Goal: Information Seeking & Learning: Learn about a topic

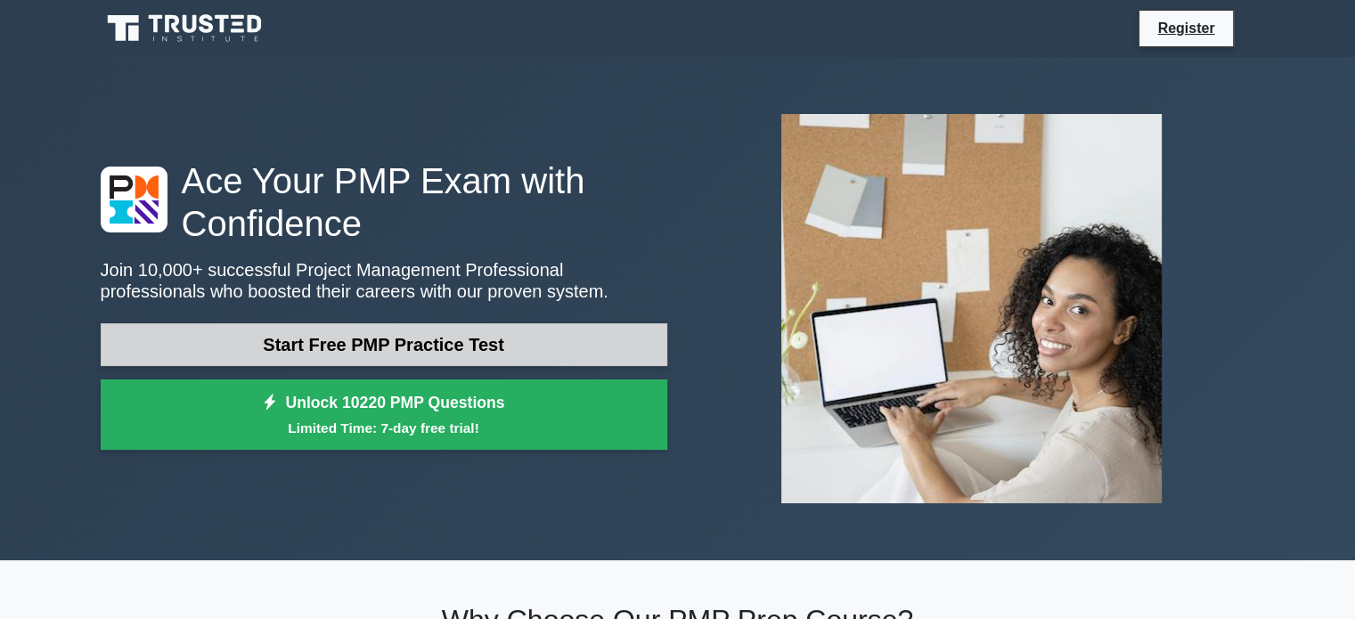
click at [432, 352] on link "Start Free PMP Practice Test" at bounding box center [384, 344] width 567 height 43
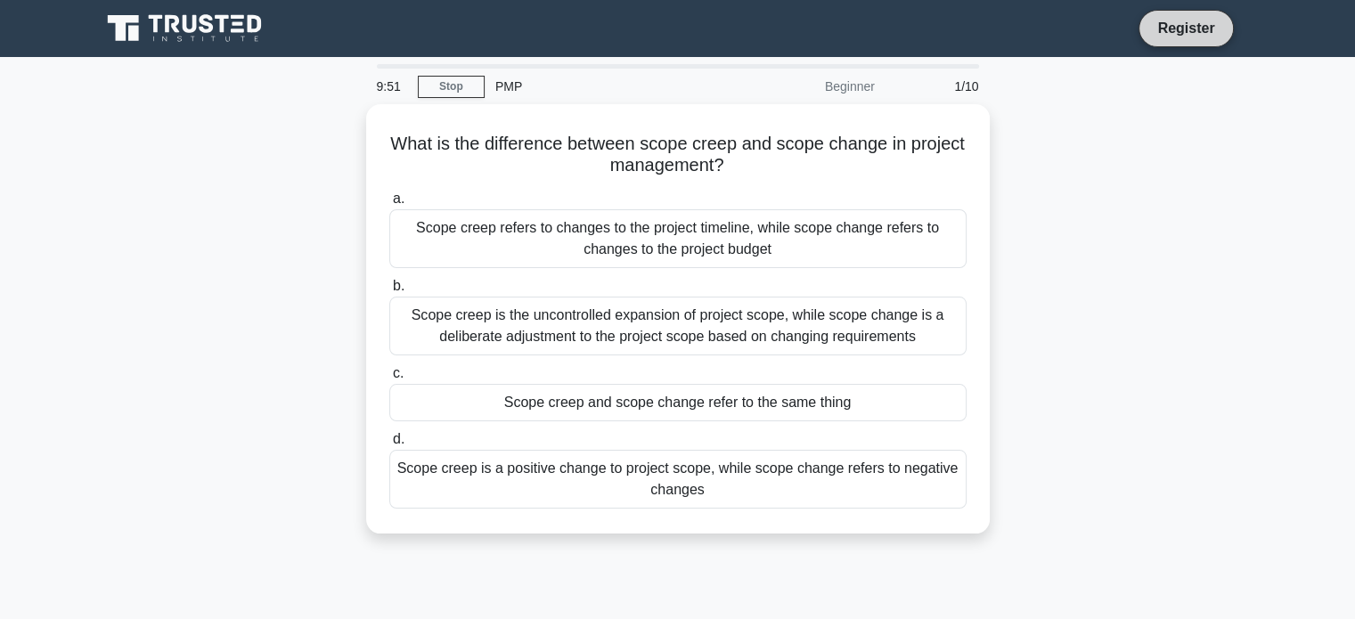
click at [1170, 29] on link "Register" at bounding box center [1186, 28] width 78 height 22
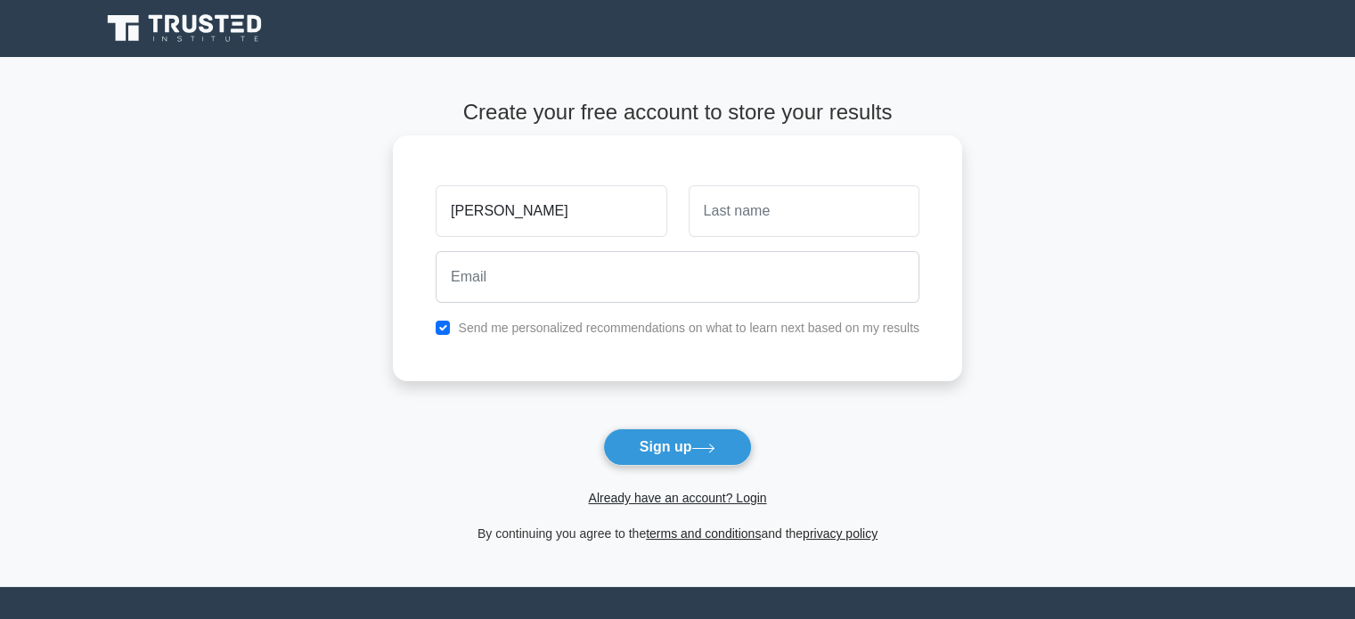
type input "[PERSON_NAME]"
type input "Kushte"
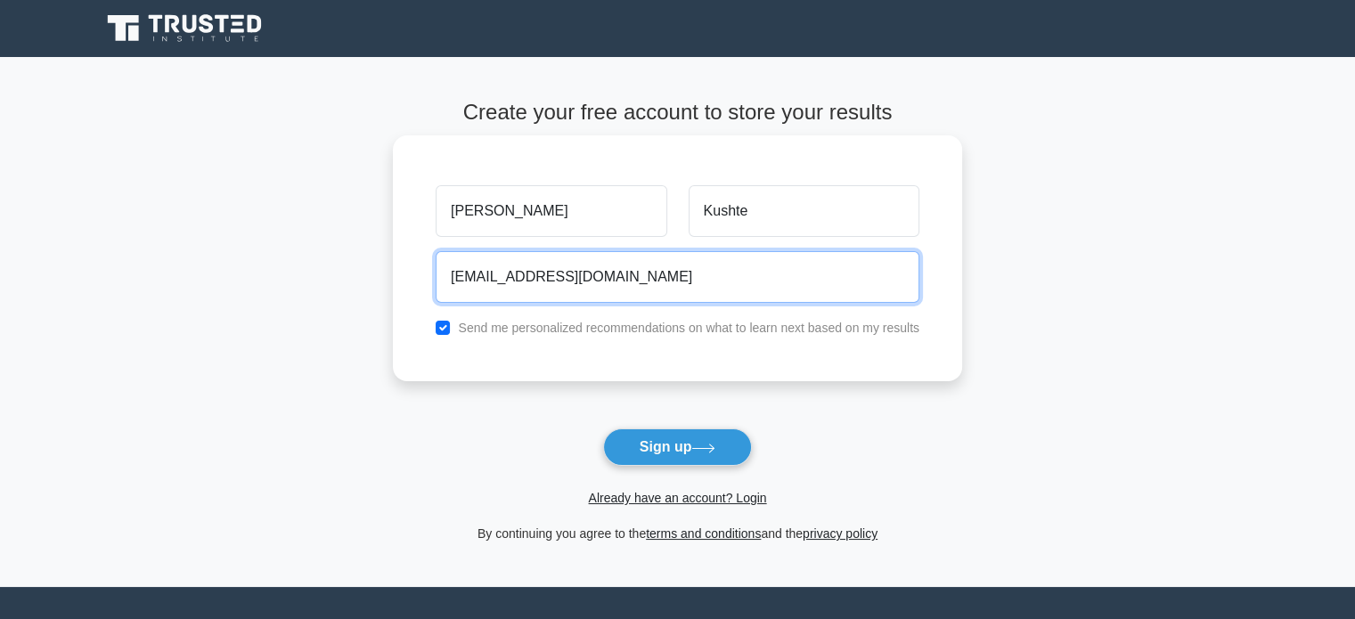
type input "omkush12@gmail.com"
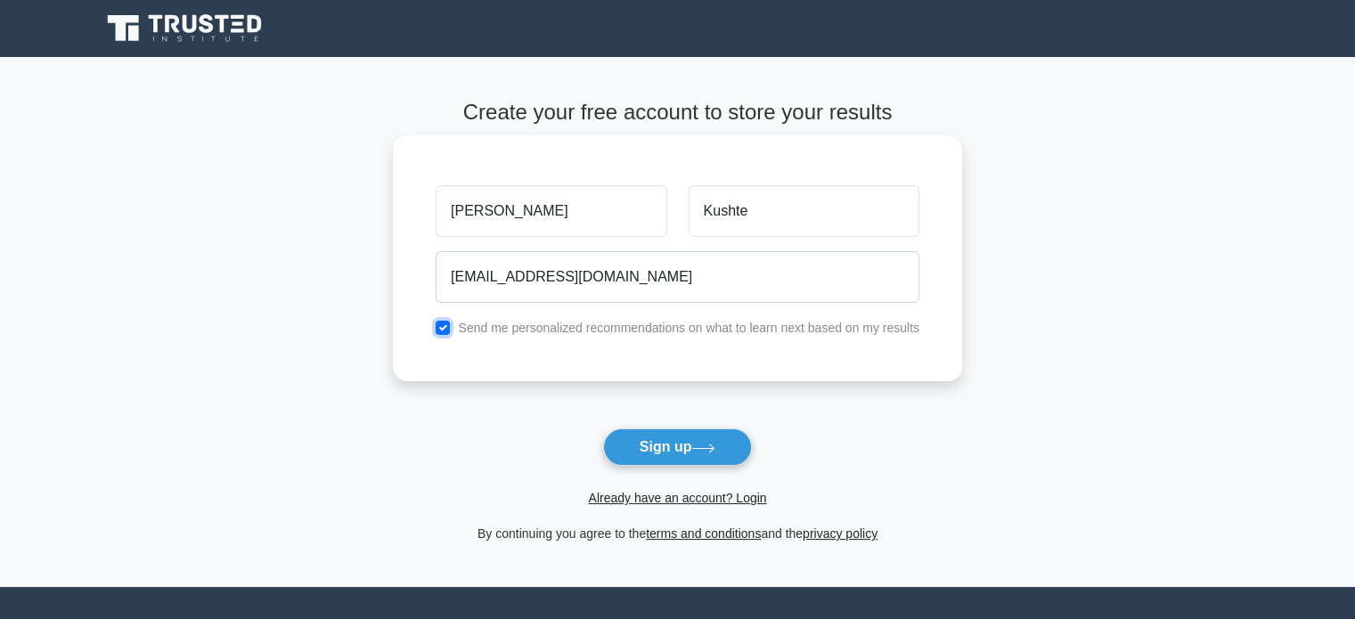
click at [438, 327] on input "checkbox" at bounding box center [443, 328] width 14 height 14
checkbox input "false"
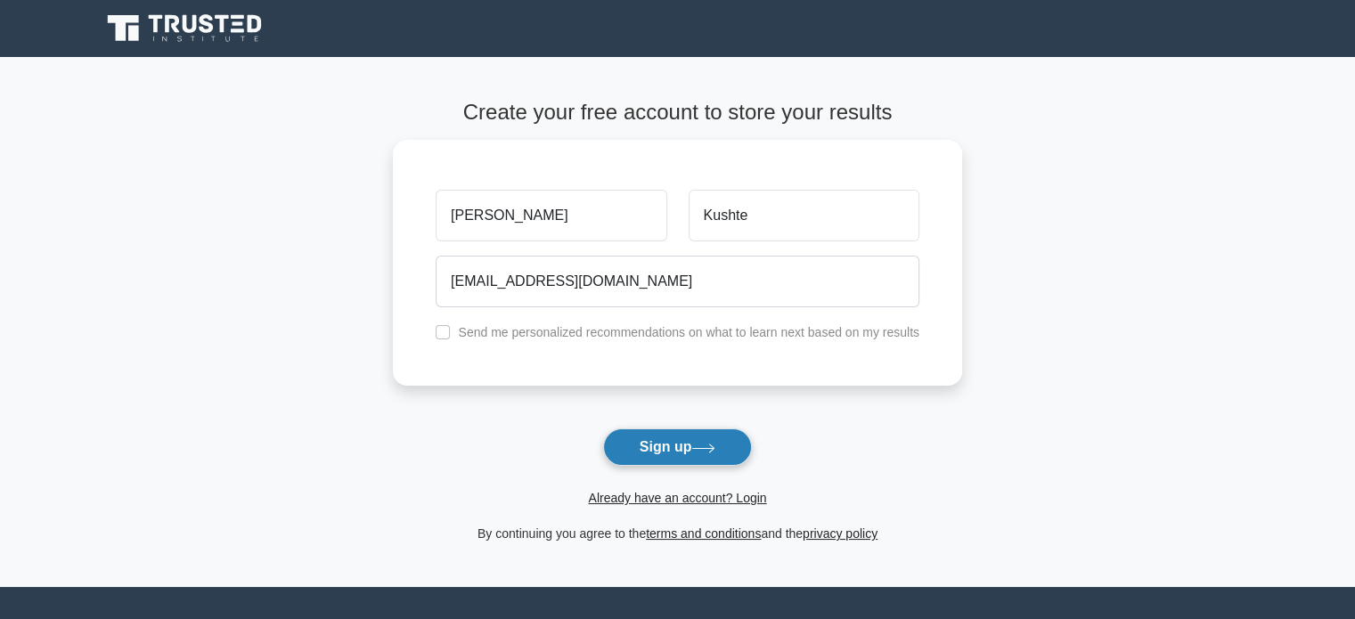
click at [710, 442] on button "Sign up" at bounding box center [678, 447] width 150 height 37
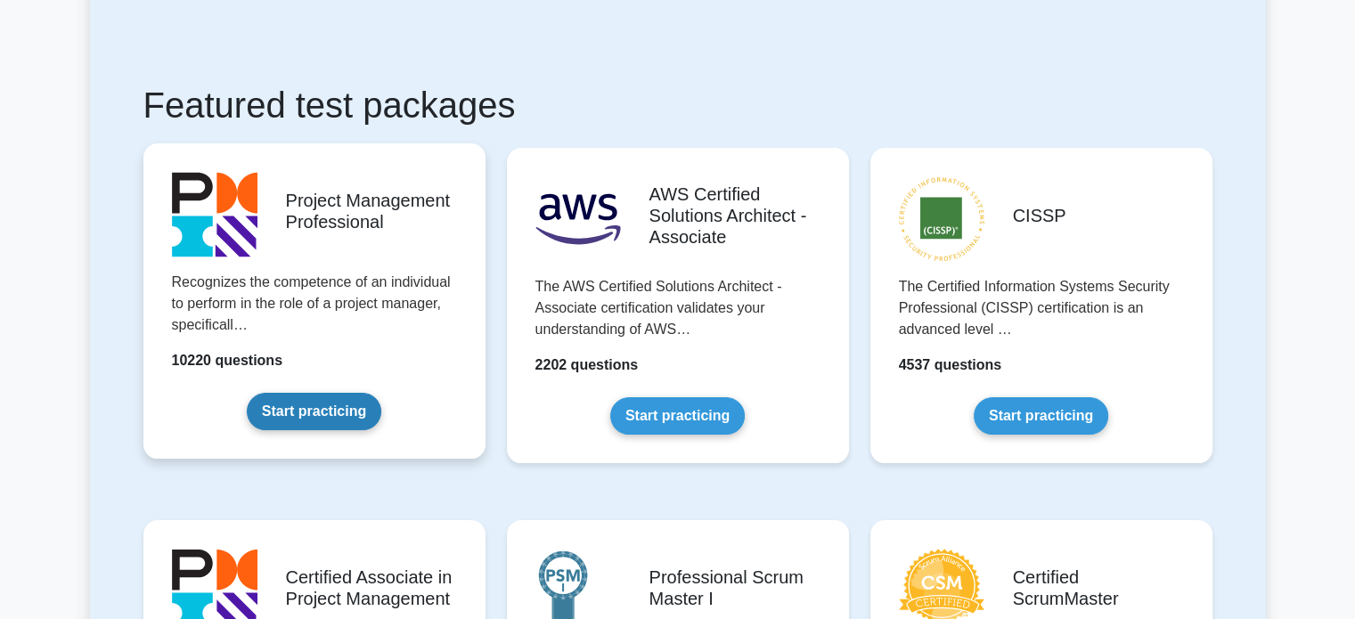
scroll to position [356, 0]
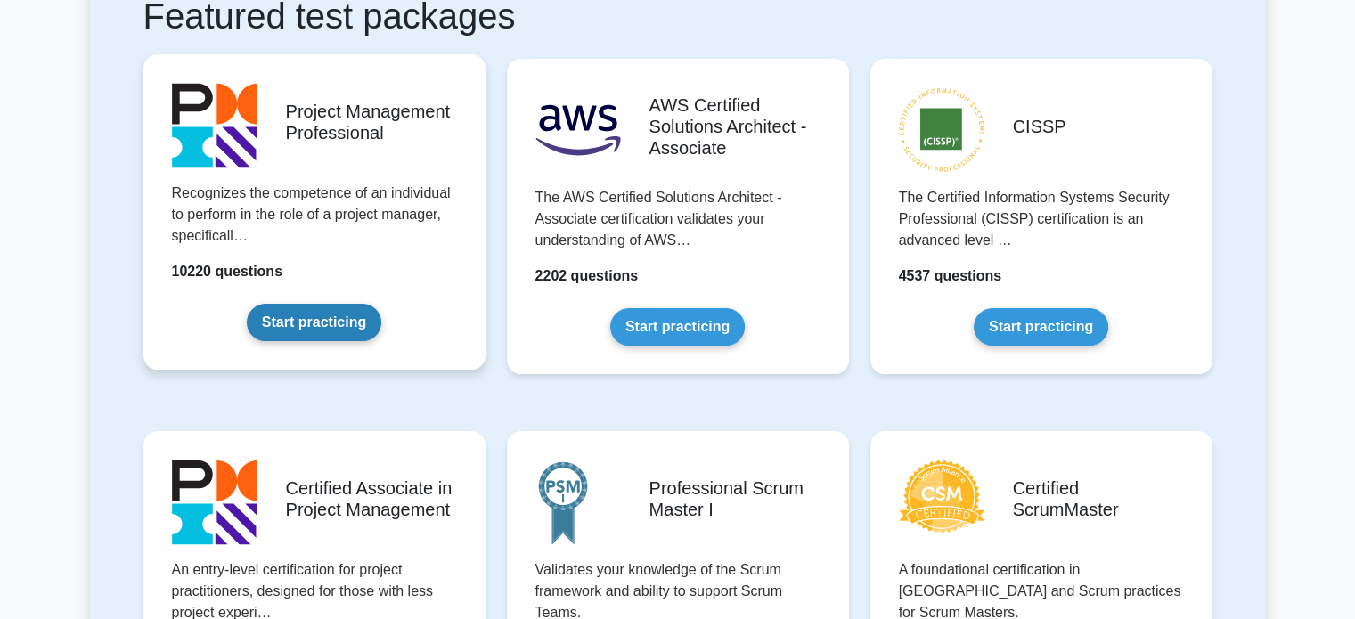
click at [326, 327] on link "Start practicing" at bounding box center [314, 322] width 135 height 37
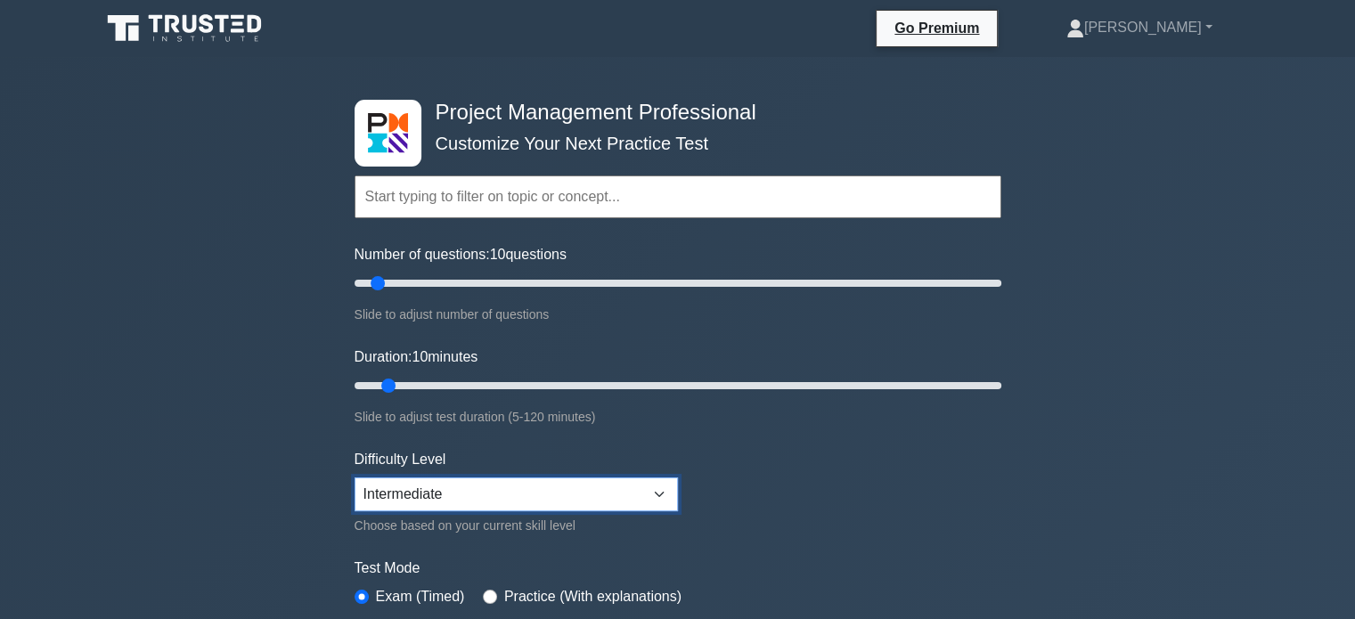
click at [433, 494] on select "Beginner Intermediate Expert" at bounding box center [516, 495] width 323 height 34
select select "expert"
click at [355, 478] on select "Beginner Intermediate Expert" at bounding box center [516, 495] width 323 height 34
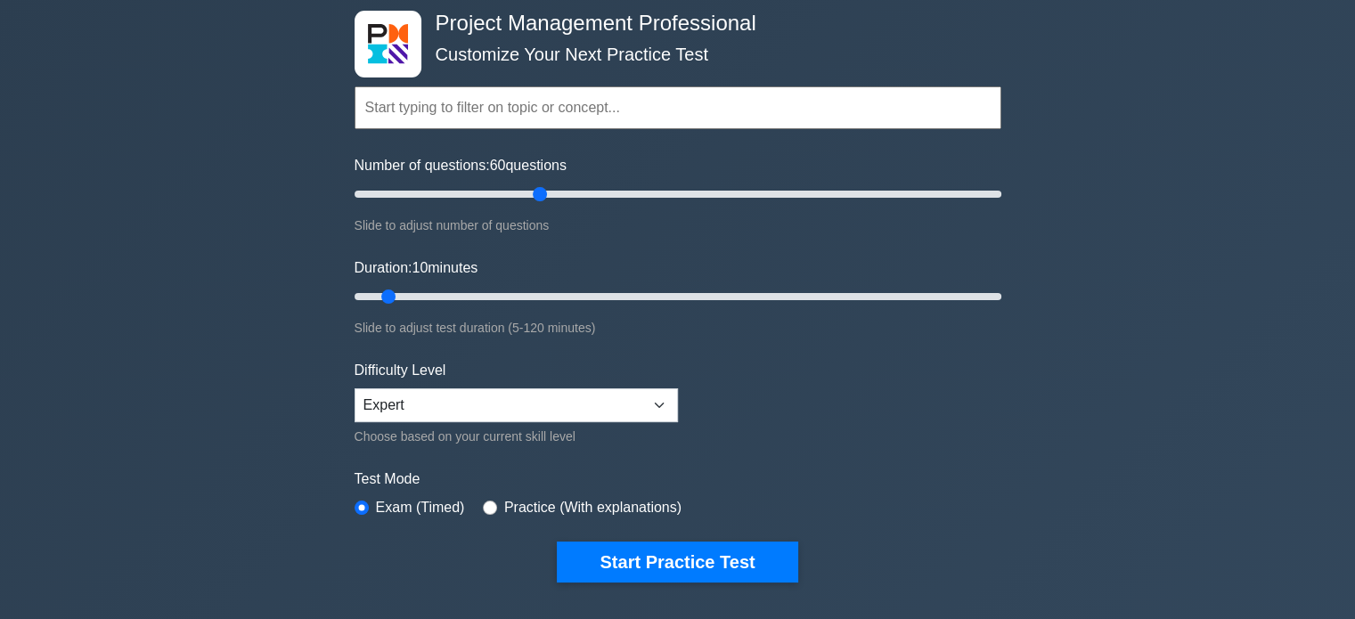
drag, startPoint x: 378, startPoint y: 193, endPoint x: 545, endPoint y: 192, distance: 167.5
type input "60"
click at [545, 192] on input "Number of questions: 60 questions" at bounding box center [678, 194] width 647 height 21
drag, startPoint x: 389, startPoint y: 295, endPoint x: 738, endPoint y: 293, distance: 348.4
type input "75"
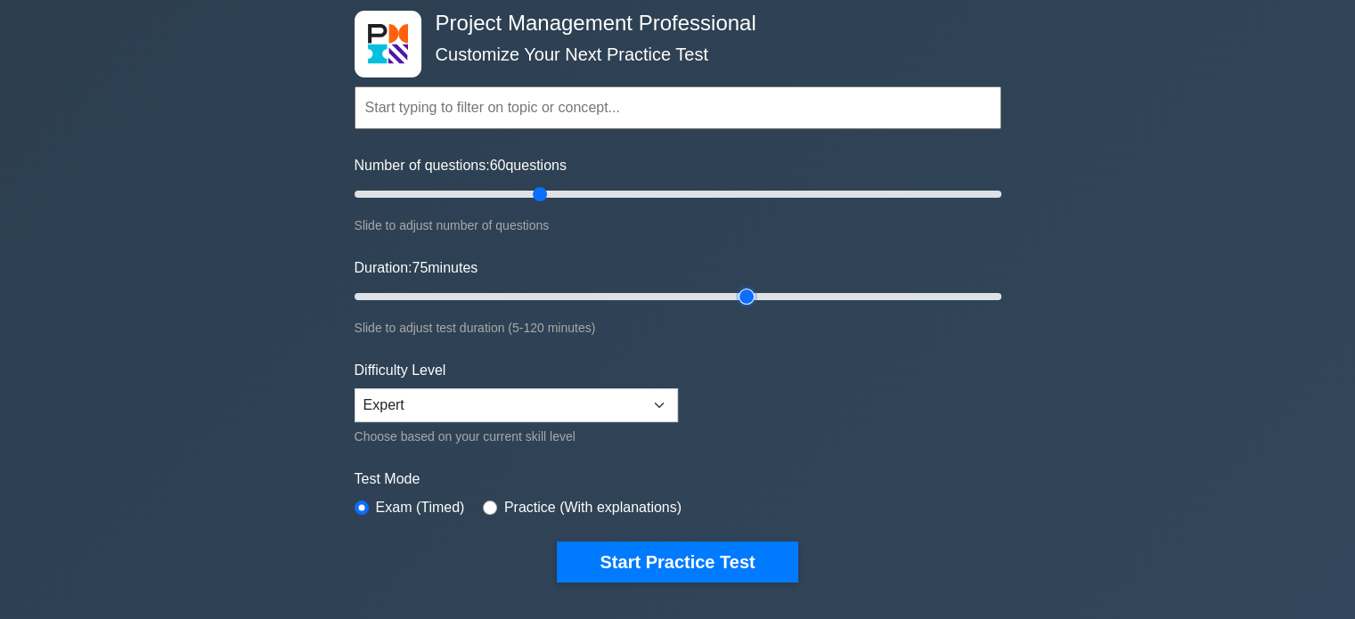
click at [738, 293] on input "Duration: 75 minutes" at bounding box center [678, 296] width 647 height 21
click at [606, 507] on label "Practice (With explanations)" at bounding box center [592, 507] width 177 height 21
click at [487, 507] on input "radio" at bounding box center [490, 508] width 14 height 14
radio input "true"
click at [357, 507] on input "radio" at bounding box center [362, 508] width 14 height 14
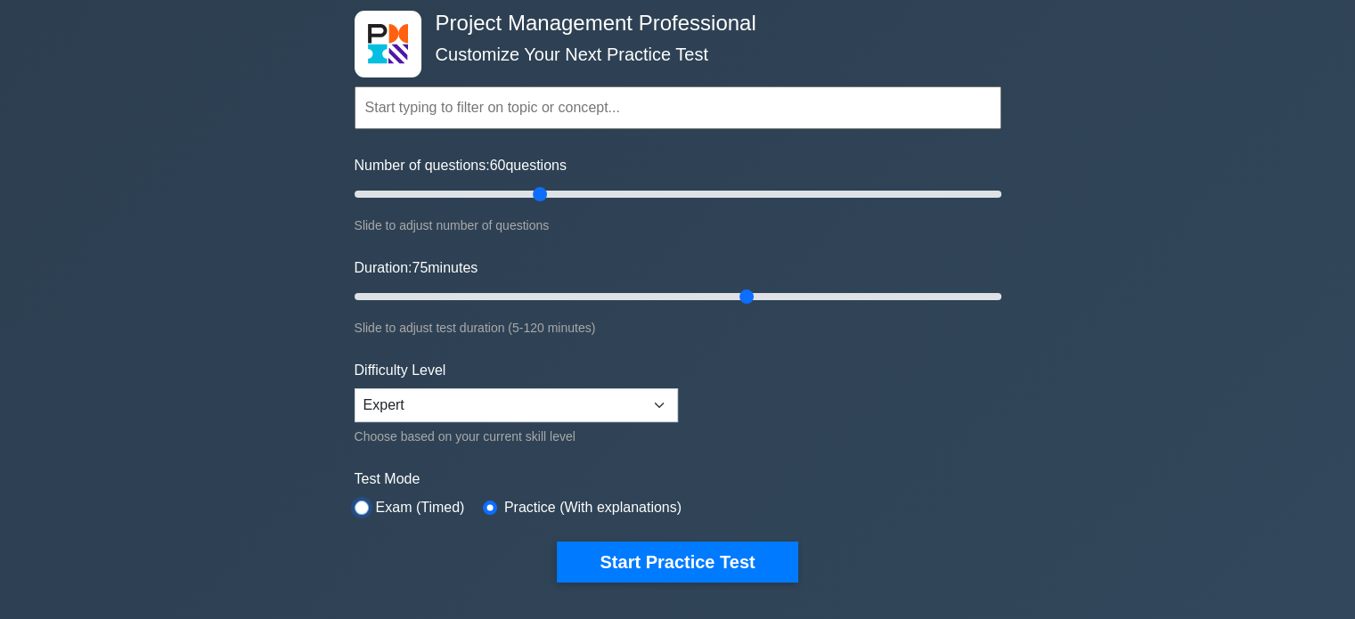
radio input "true"
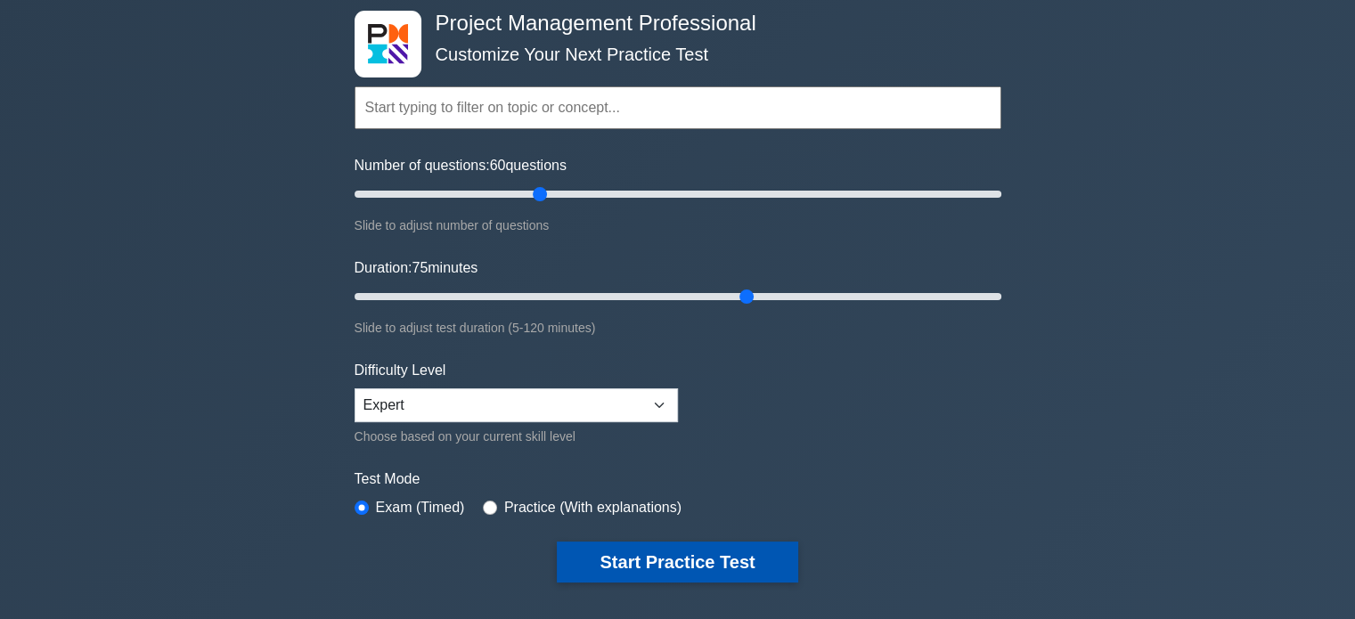
click at [670, 556] on button "Start Practice Test" at bounding box center [677, 562] width 241 height 41
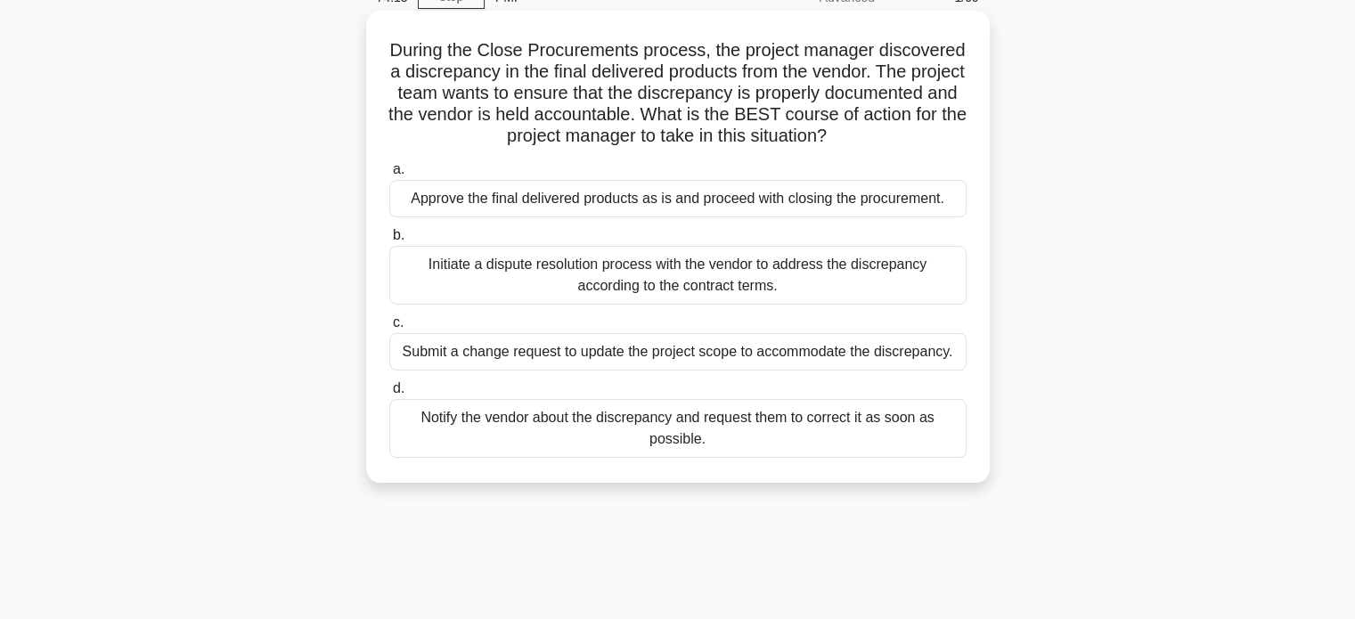
scroll to position [178, 0]
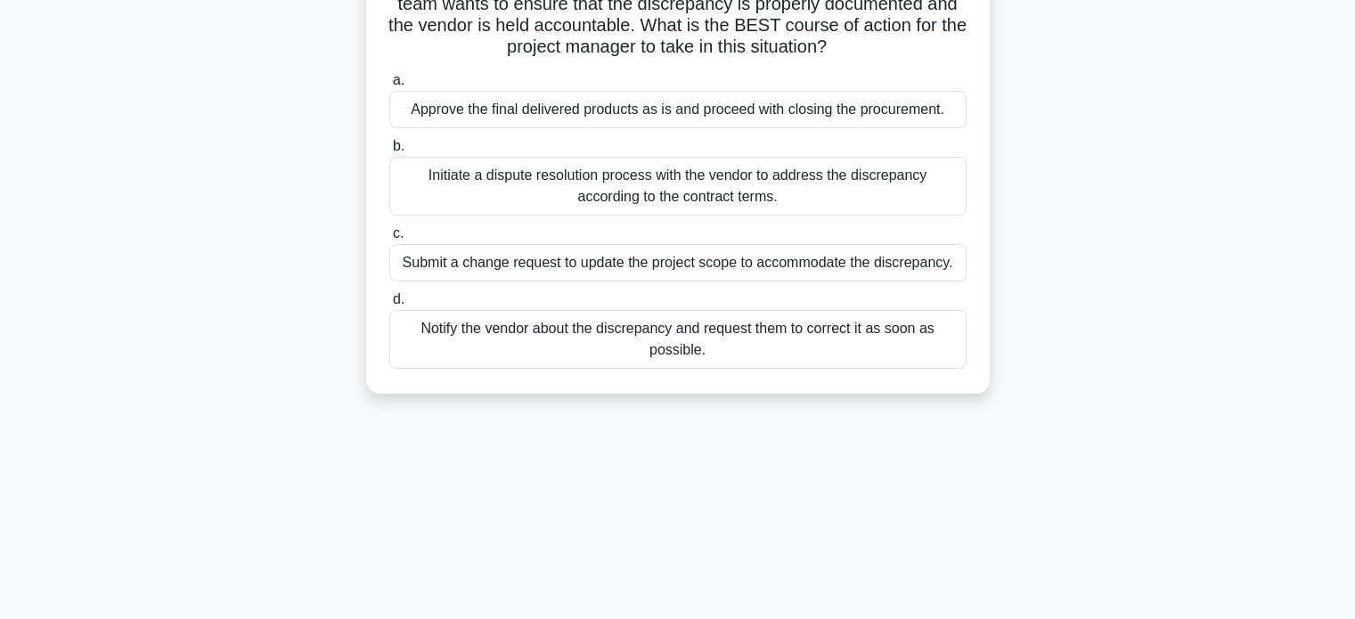
click at [403, 282] on div "Submit a change request to update the project scope to accommodate the discrepa…" at bounding box center [677, 262] width 577 height 37
click at [389, 240] on input "c. Submit a change request to update the project scope to accommodate the discr…" at bounding box center [389, 234] width 0 height 12
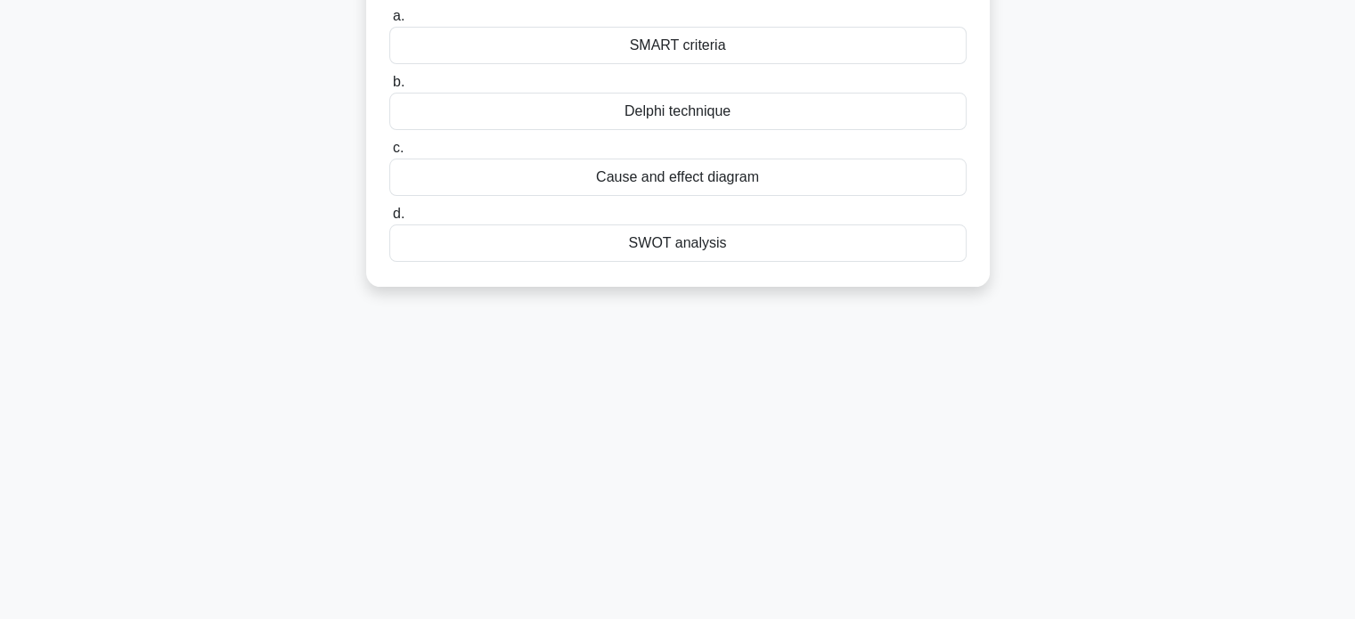
scroll to position [0, 0]
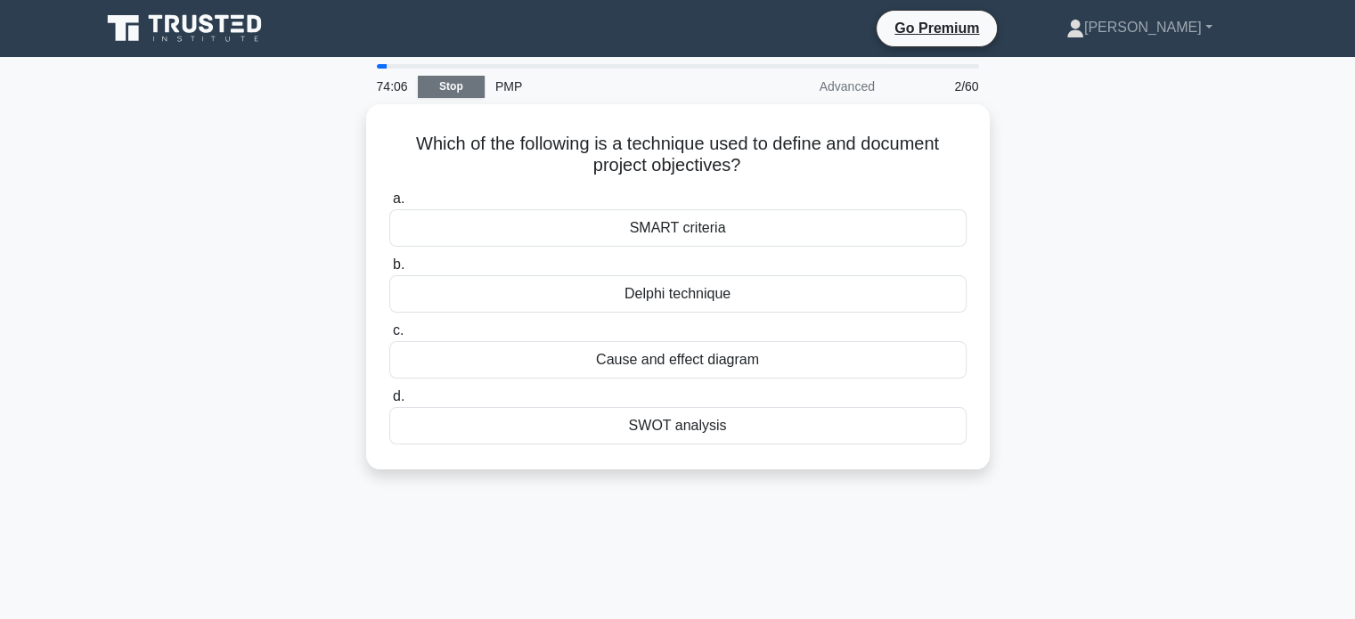
click at [439, 82] on link "Stop" at bounding box center [451, 87] width 67 height 22
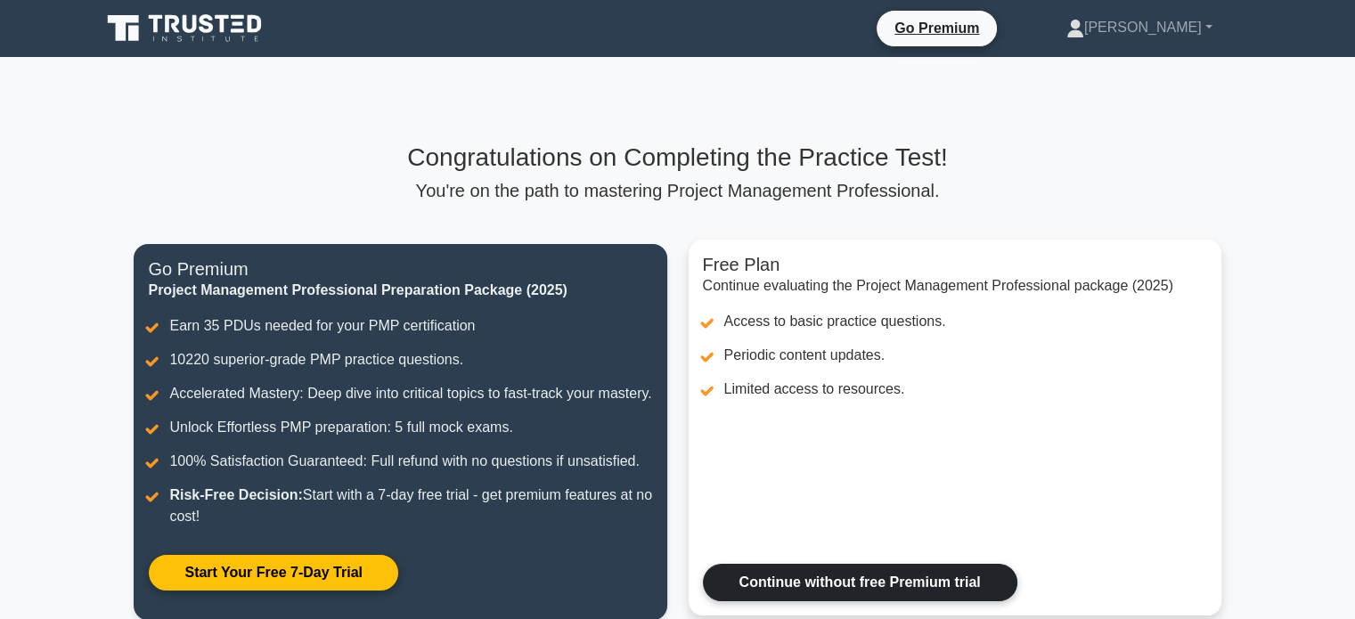
scroll to position [89, 0]
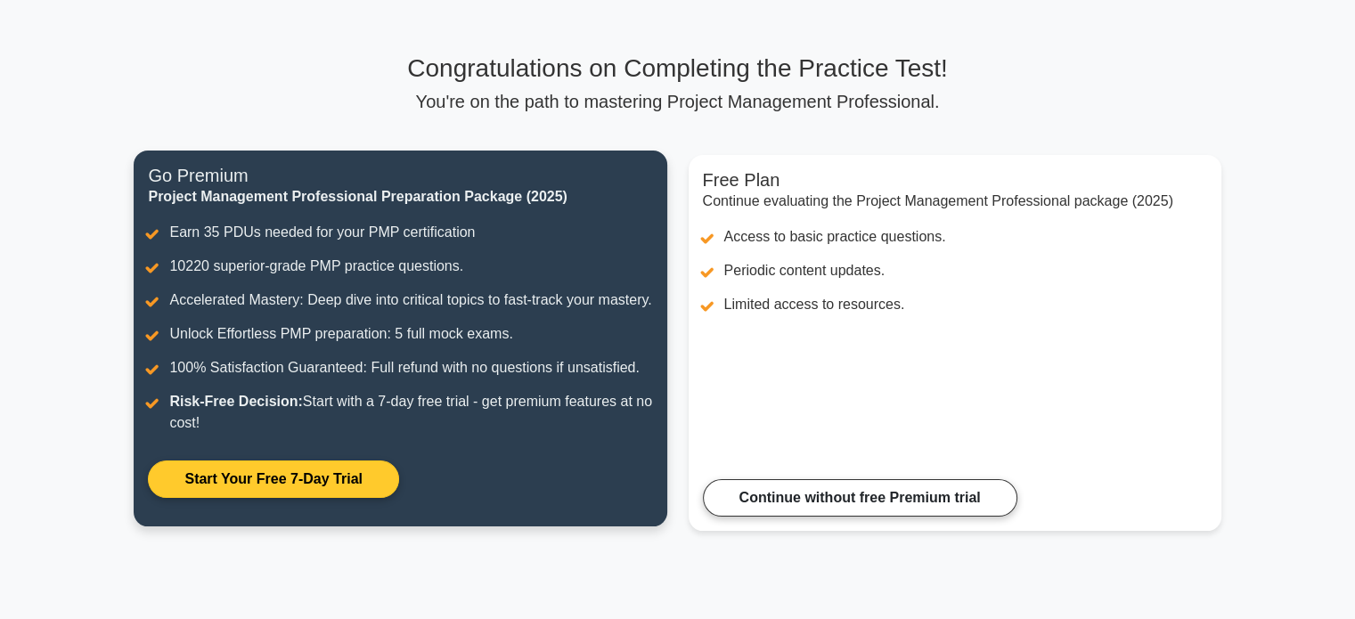
click at [284, 498] on link "Start Your Free 7-Day Trial" at bounding box center [273, 479] width 250 height 37
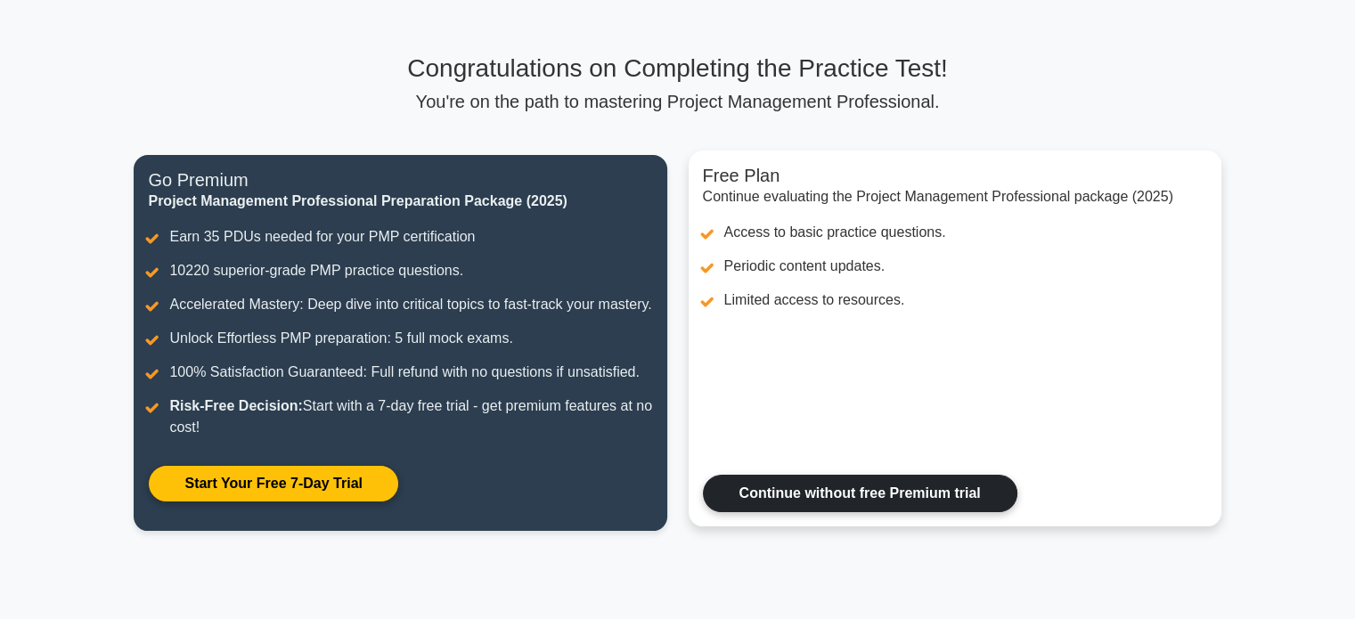
click at [831, 509] on link "Continue without free Premium trial" at bounding box center [860, 493] width 315 height 37
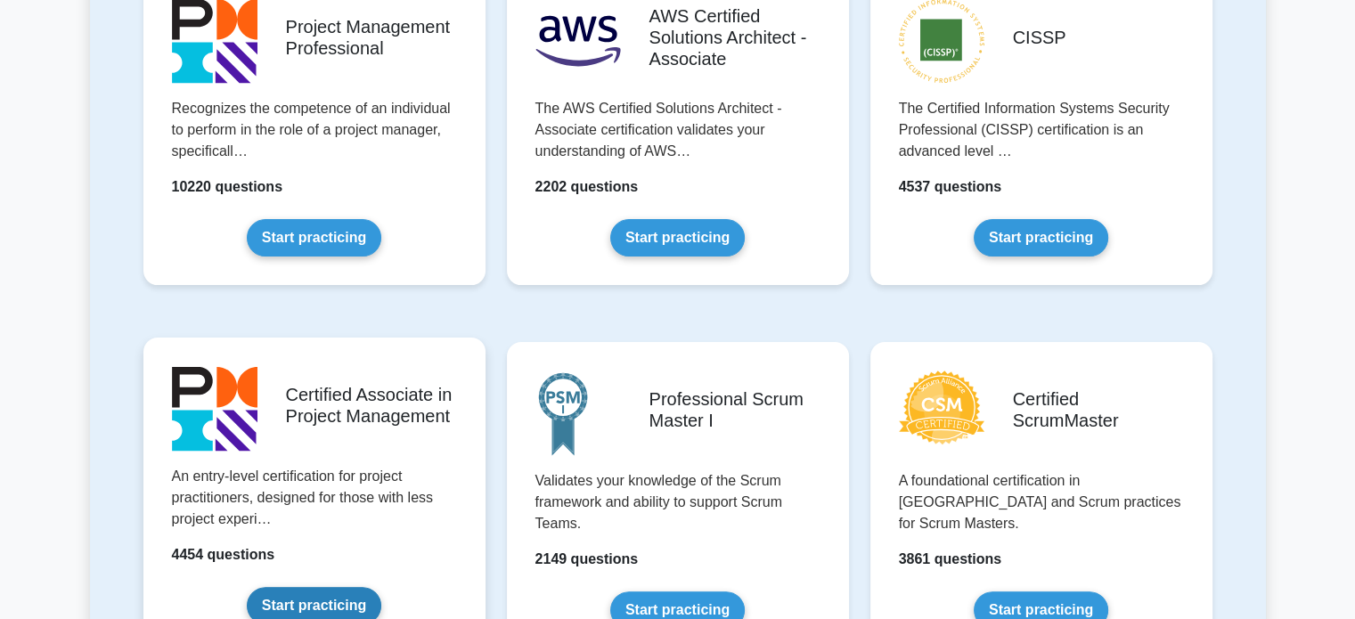
scroll to position [356, 0]
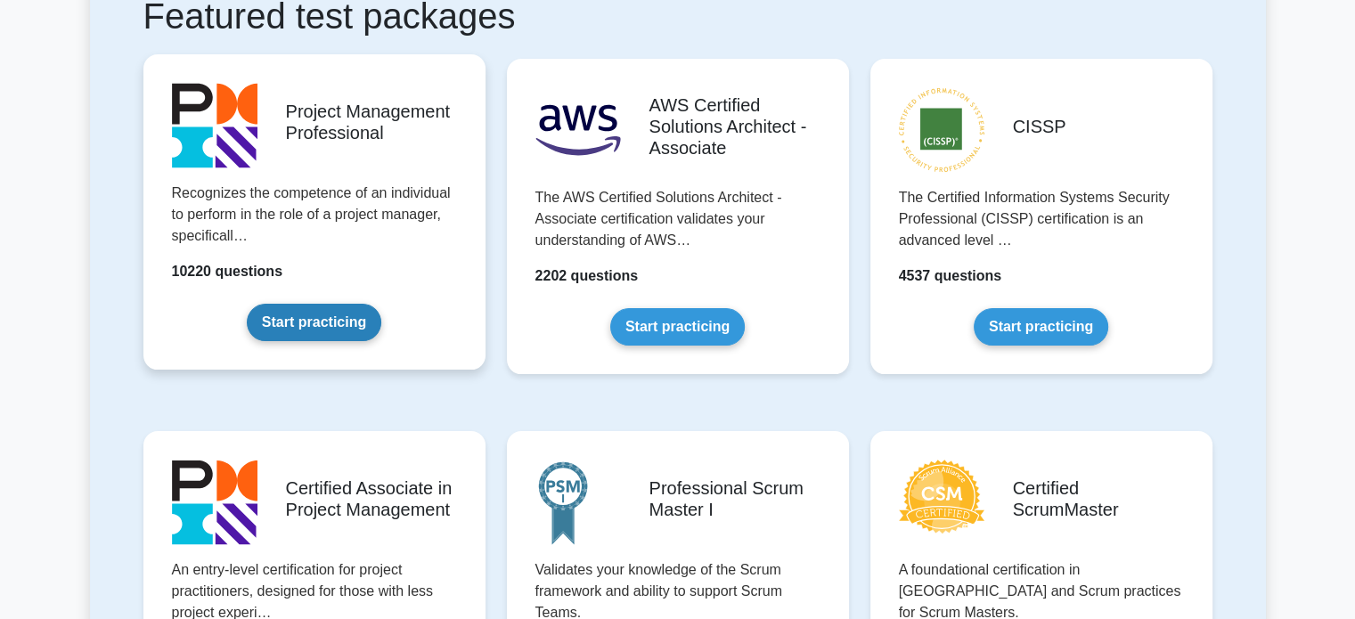
click at [314, 317] on link "Start practicing" at bounding box center [314, 322] width 135 height 37
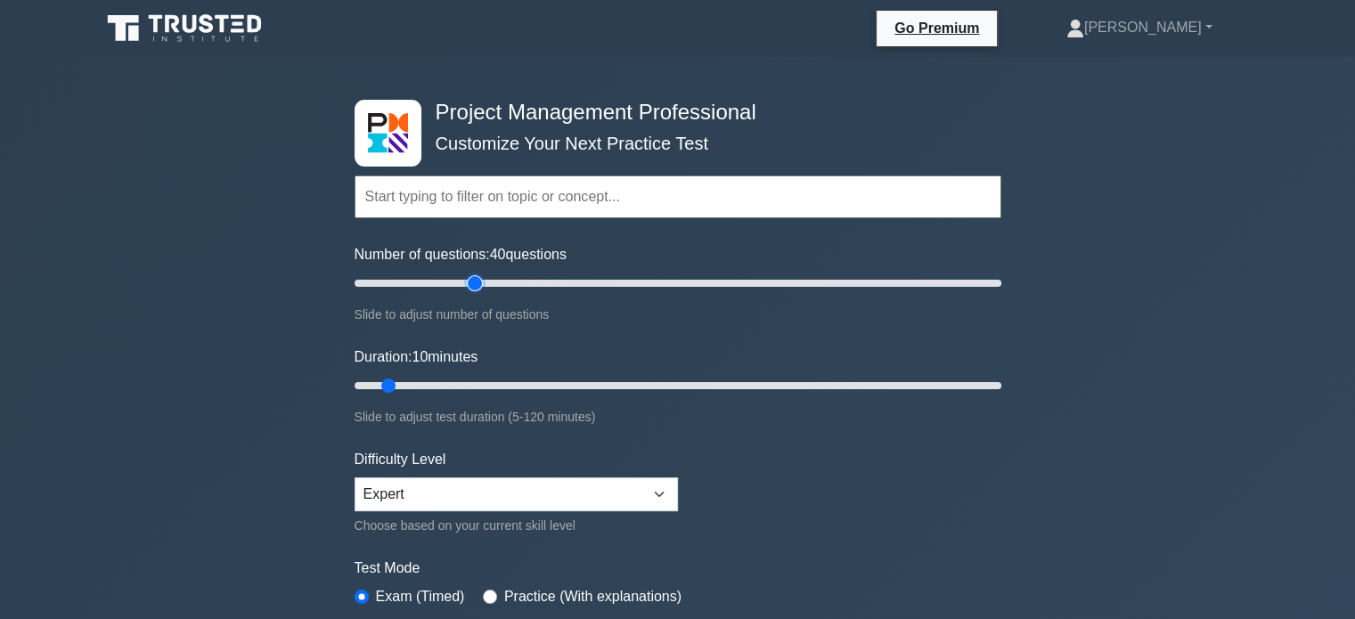
drag, startPoint x: 378, startPoint y: 286, endPoint x: 479, endPoint y: 284, distance: 100.7
click at [479, 284] on input "Number of questions: 40 questions" at bounding box center [678, 283] width 647 height 21
drag, startPoint x: 477, startPoint y: 282, endPoint x: 447, endPoint y: 280, distance: 29.5
type input "30"
click at [447, 280] on input "Number of questions: 30 questions" at bounding box center [678, 283] width 647 height 21
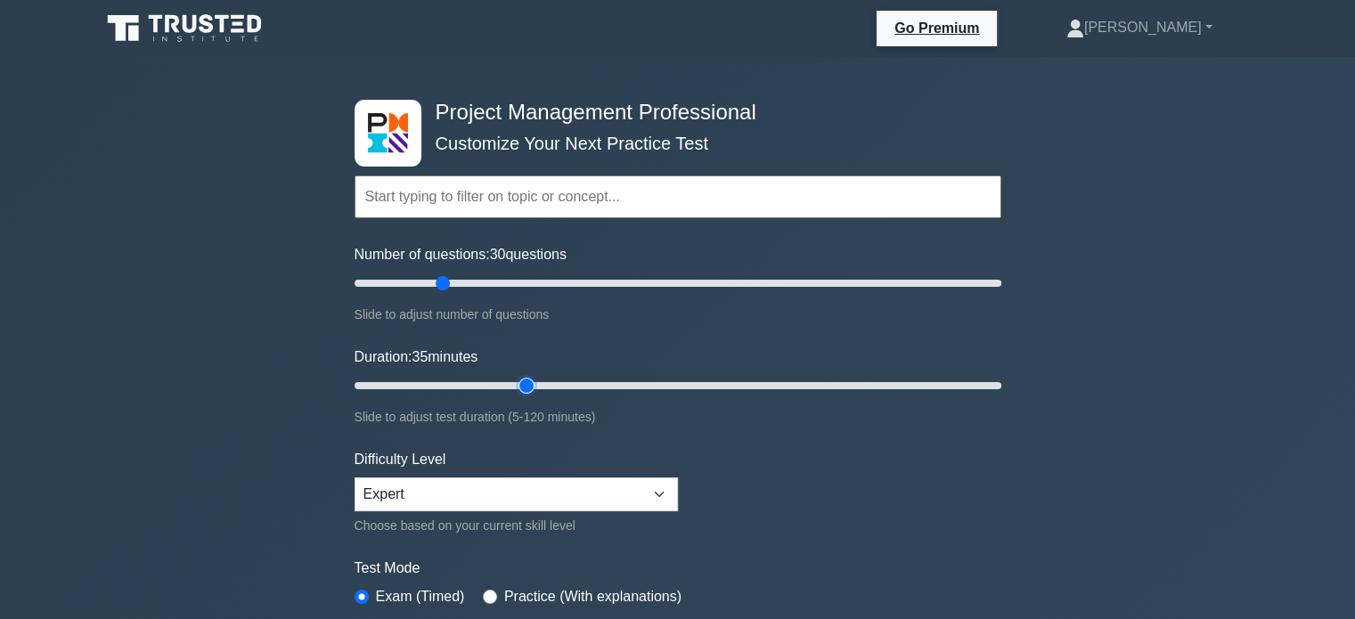
drag, startPoint x: 388, startPoint y: 386, endPoint x: 517, endPoint y: 379, distance: 129.4
type input "35"
click at [517, 379] on input "Duration: 35 minutes" at bounding box center [678, 385] width 647 height 21
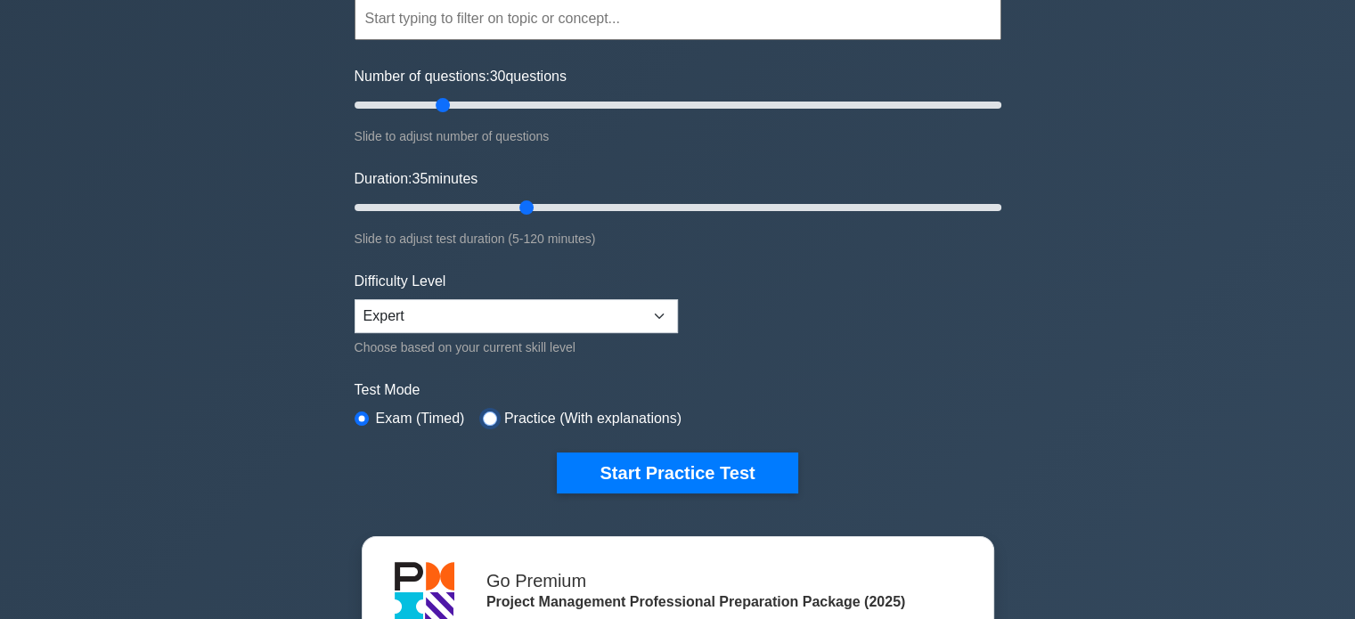
click at [483, 412] on input "radio" at bounding box center [490, 419] width 14 height 14
radio input "true"
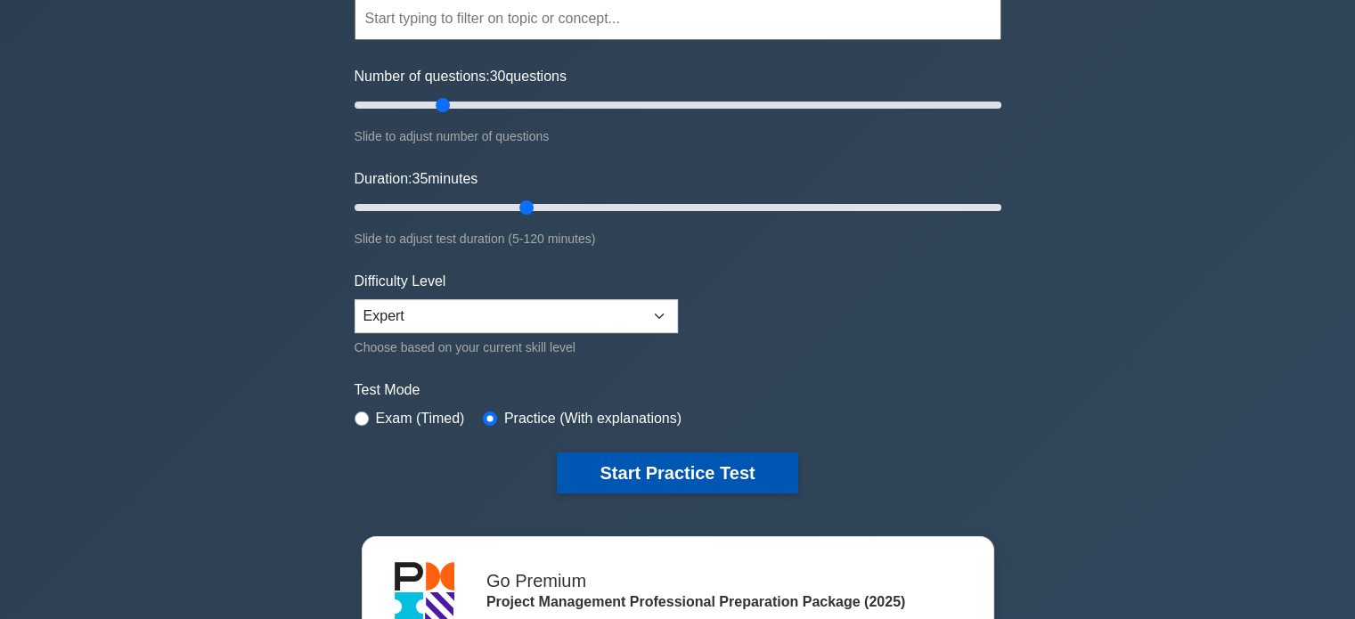
click at [696, 473] on button "Start Practice Test" at bounding box center [677, 473] width 241 height 41
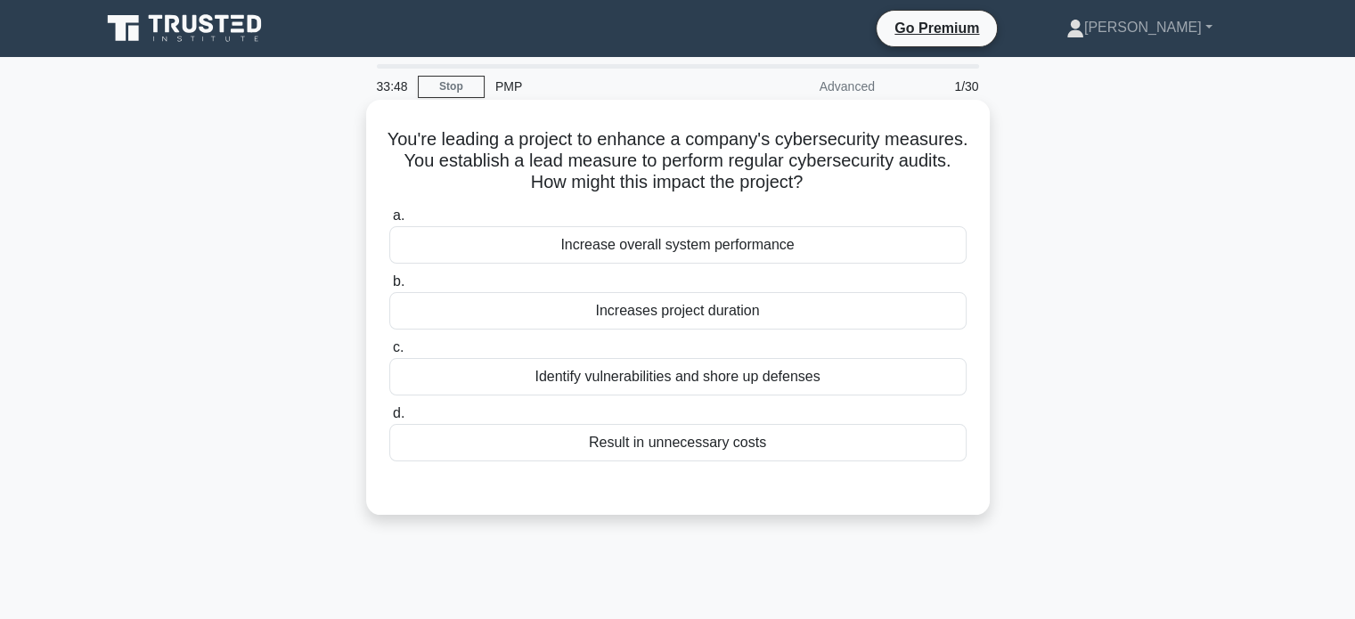
click at [710, 385] on div "Identify vulnerabilities and shore up defenses" at bounding box center [677, 376] width 577 height 37
click at [389, 354] on input "c. Identify vulnerabilities and shore up defenses" at bounding box center [389, 348] width 0 height 12
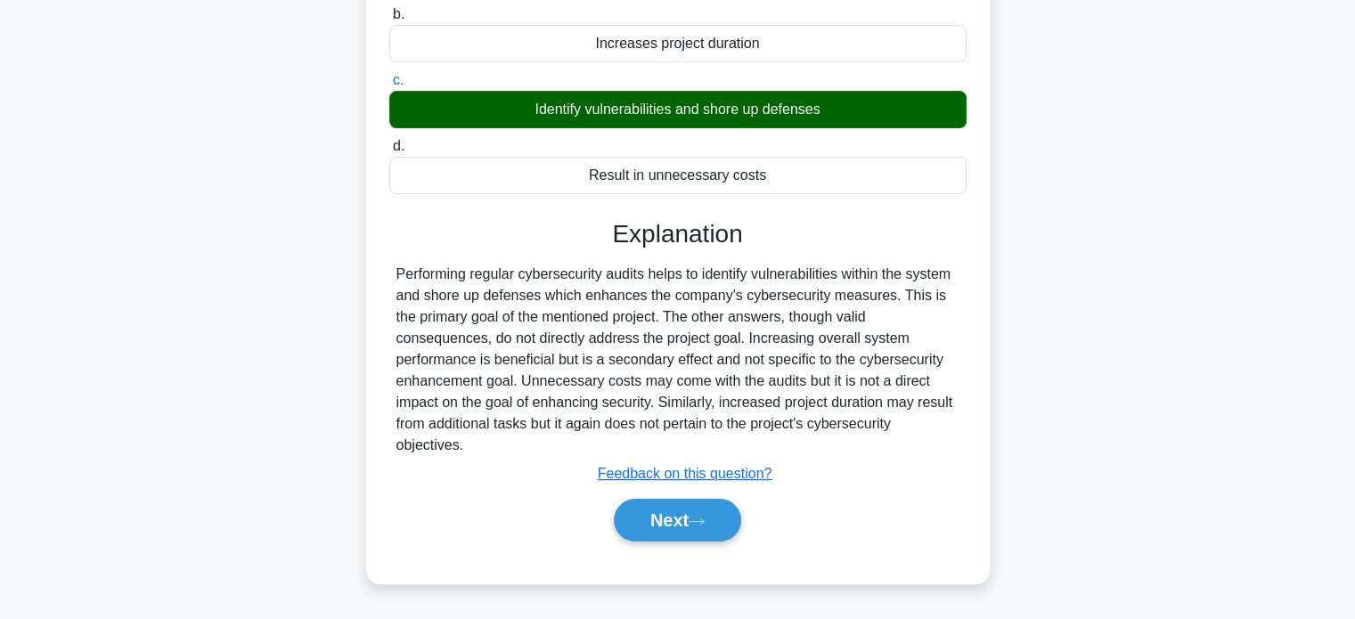
scroll to position [343, 0]
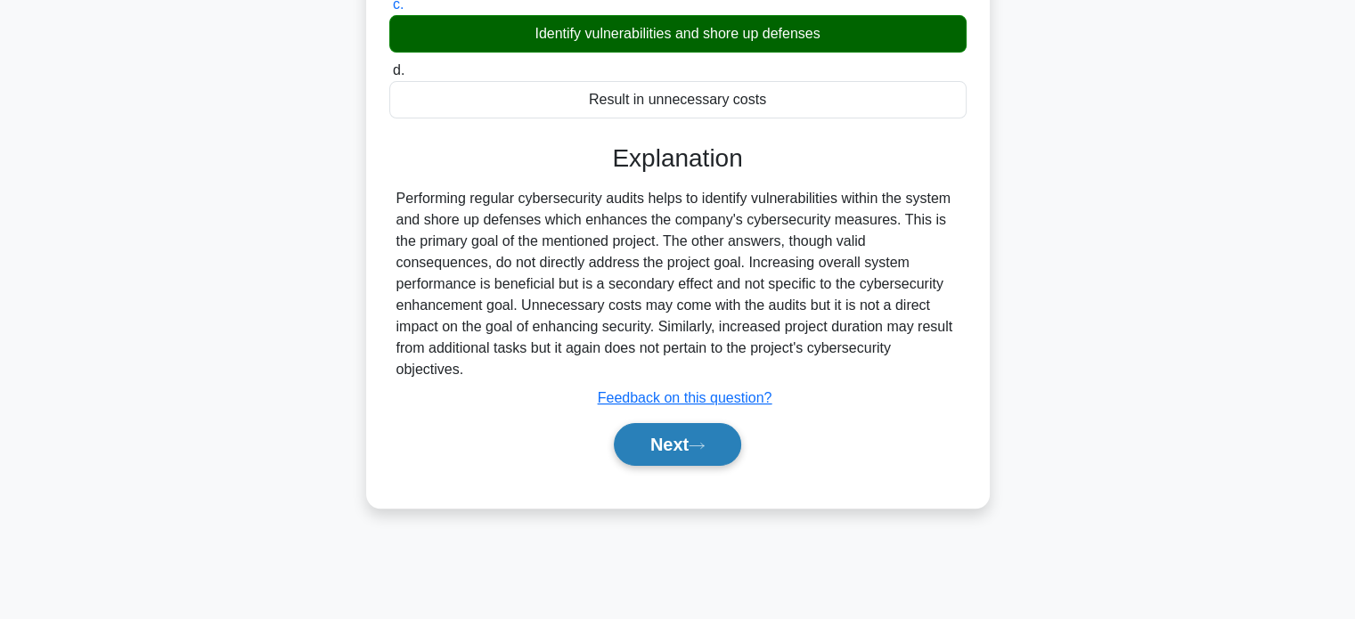
click at [642, 428] on button "Next" at bounding box center [677, 444] width 127 height 43
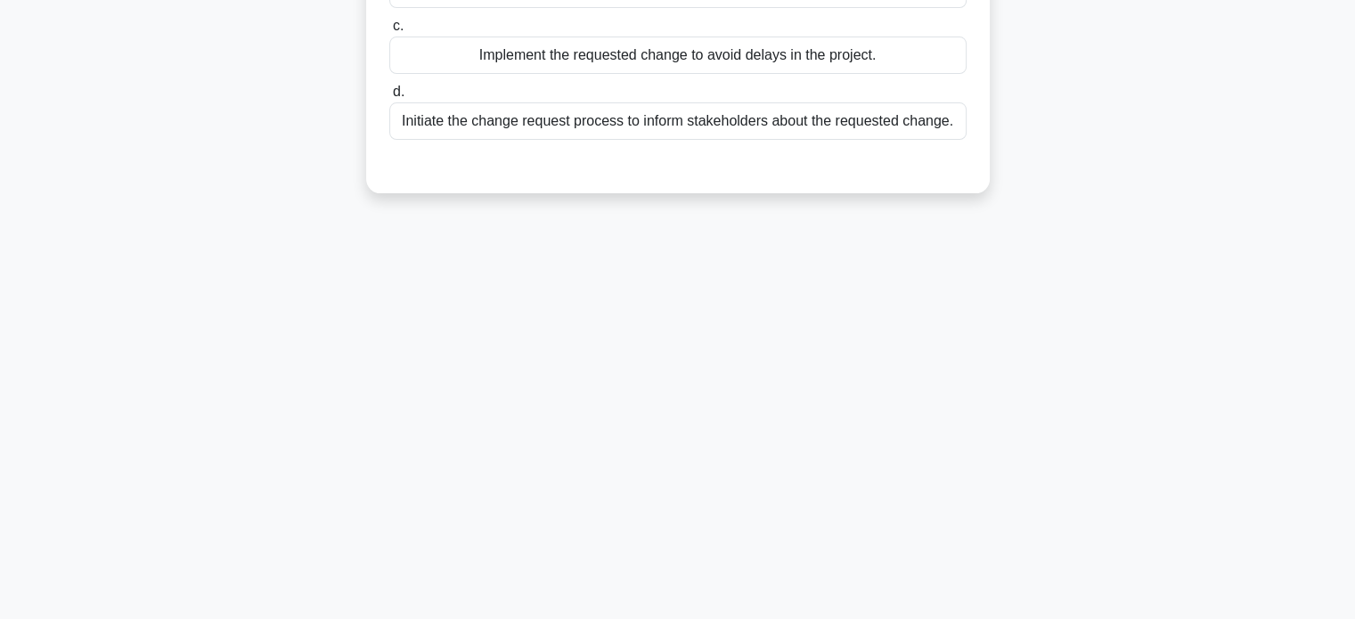
scroll to position [0, 0]
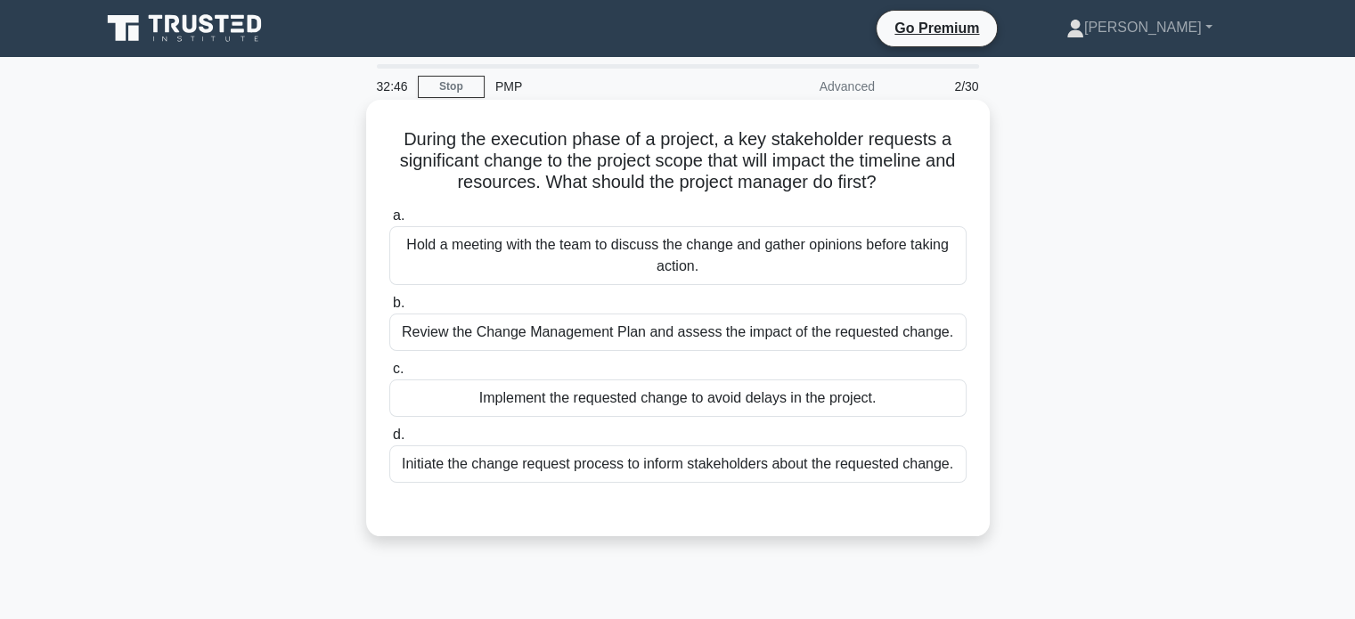
click at [732, 466] on div "Initiate the change request process to inform stakeholders about the requested …" at bounding box center [677, 464] width 577 height 37
click at [389, 441] on input "d. Initiate the change request process to inform stakeholders about the request…" at bounding box center [389, 436] width 0 height 12
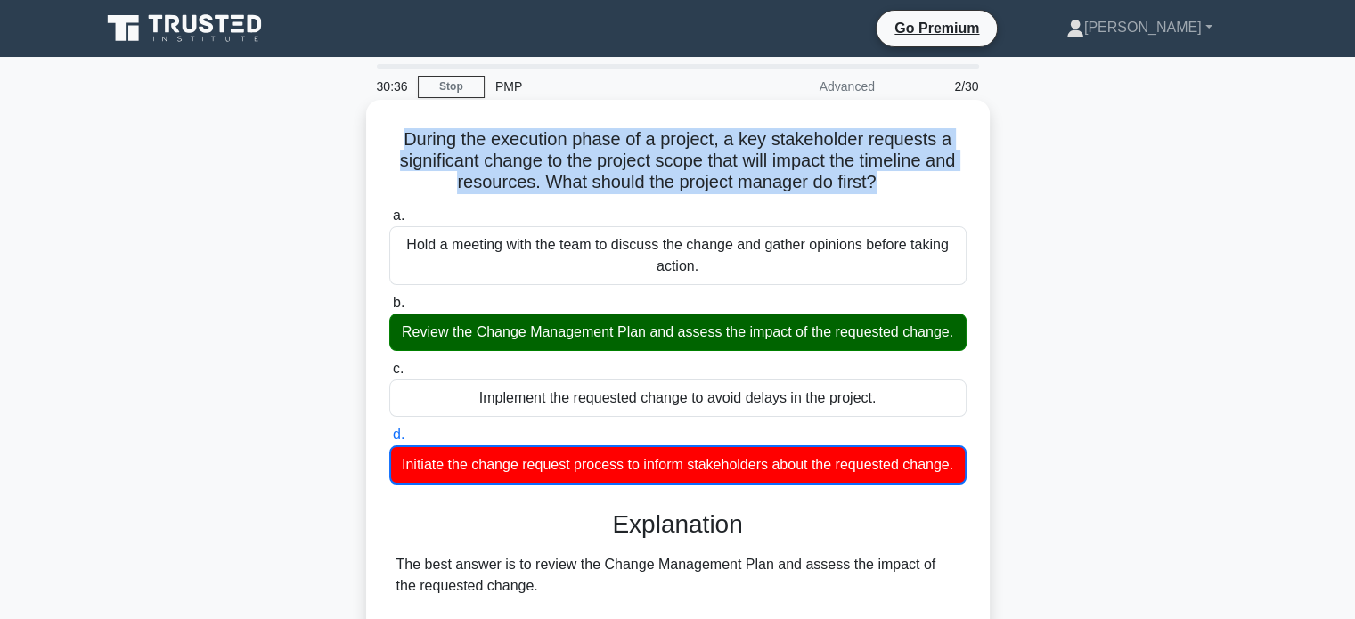
drag, startPoint x: 399, startPoint y: 141, endPoint x: 877, endPoint y: 190, distance: 480.1
click at [877, 190] on h5 "During the execution phase of a project, a key stakeholder requests a significa…" at bounding box center [678, 161] width 581 height 66
copy h5 "During the execution phase of a project, a key stakeholder requests a significa…"
click at [493, 159] on h5 "During the execution phase of a project, a key stakeholder requests a significa…" at bounding box center [678, 161] width 581 height 66
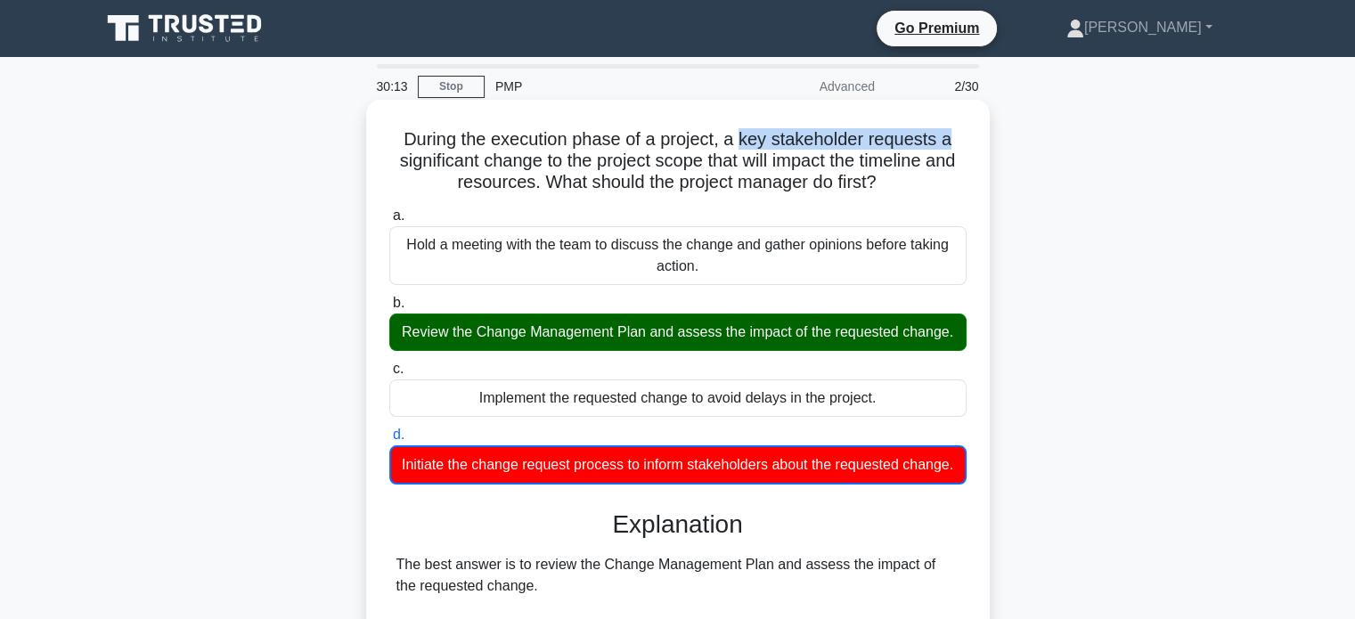
drag, startPoint x: 741, startPoint y: 138, endPoint x: 961, endPoint y: 142, distance: 219.2
click at [961, 142] on h5 "During the execution phase of a project, a key stakeholder requests a significa…" at bounding box center [678, 161] width 581 height 66
click at [941, 140] on h5 "During the execution phase of a project, a key stakeholder requests a significa…" at bounding box center [678, 161] width 581 height 66
copy h5 "key stakeholder requests"
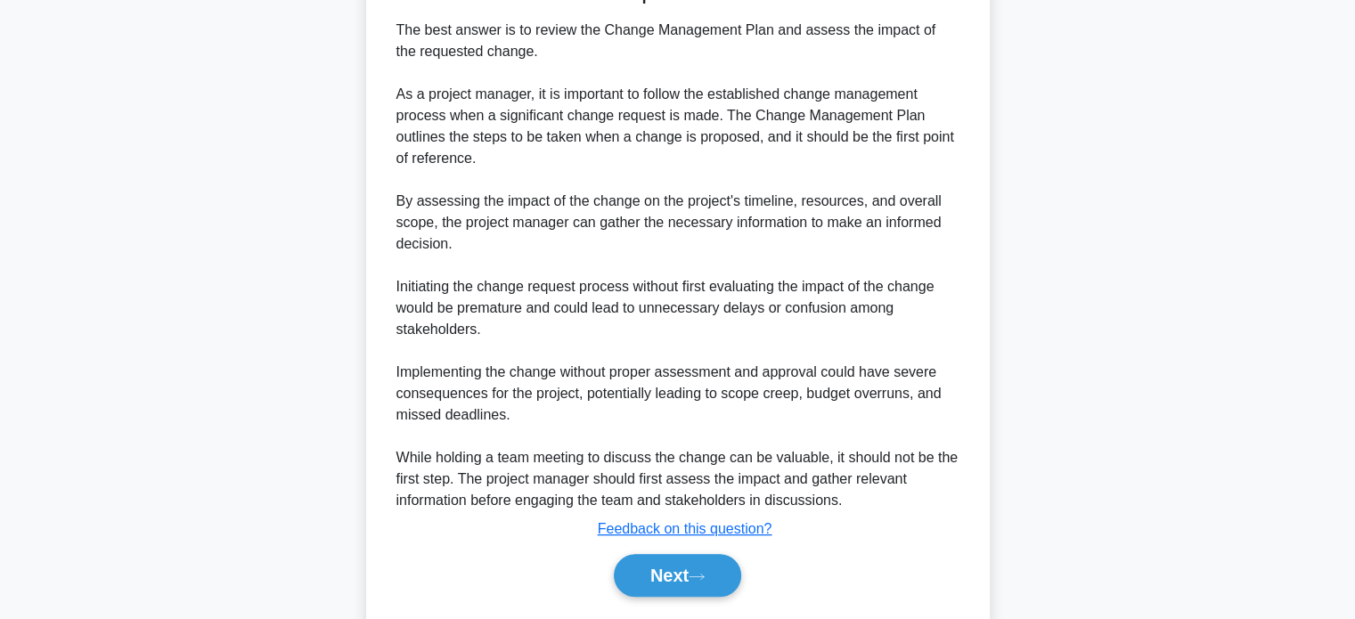
scroll to position [608, 0]
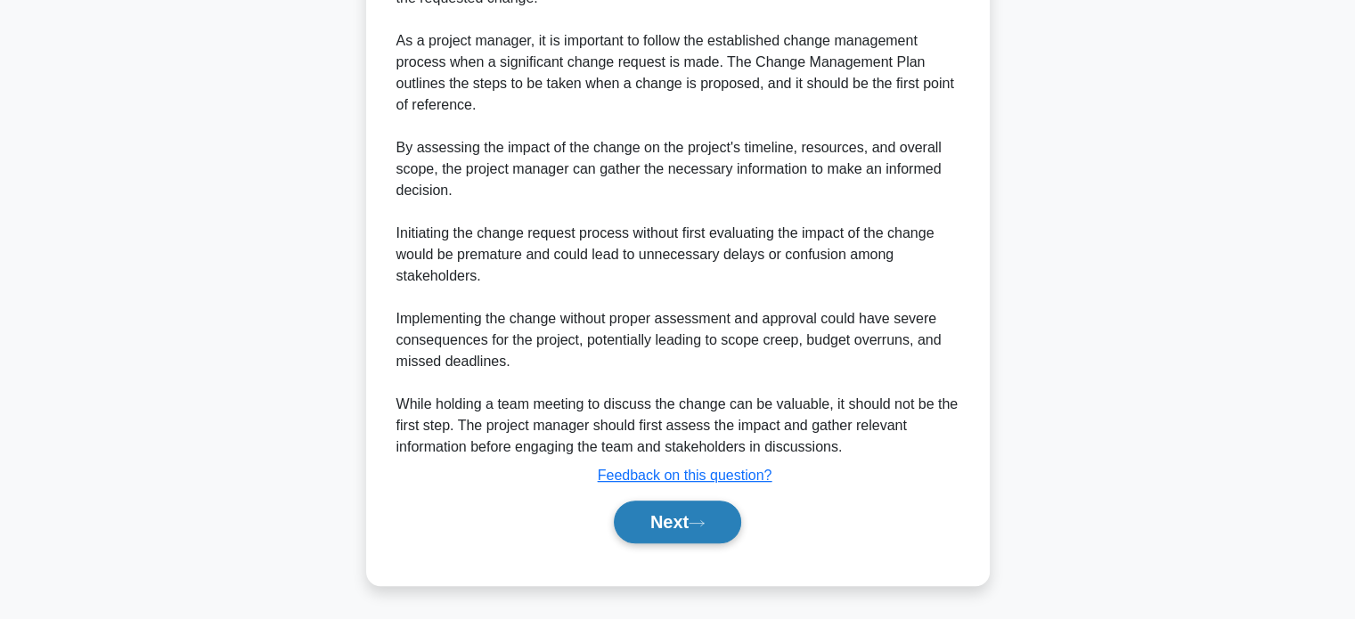
click at [698, 518] on button "Next" at bounding box center [677, 522] width 127 height 43
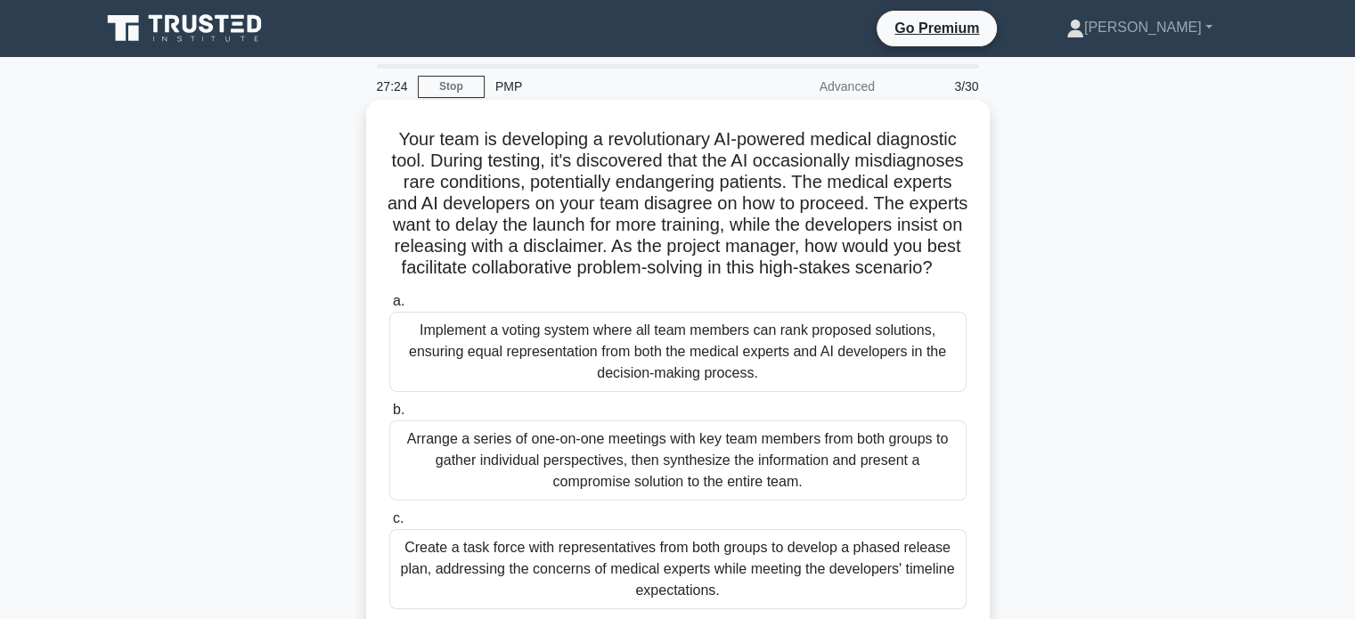
scroll to position [178, 0]
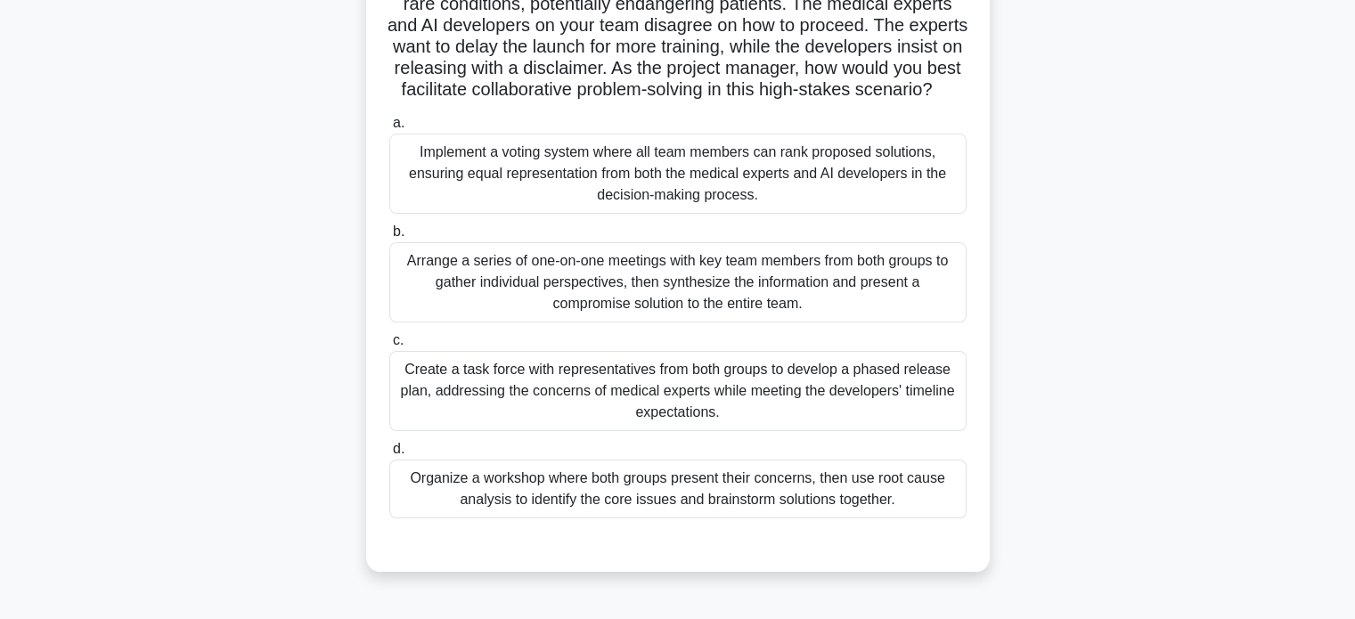
click at [568, 194] on div "Implement a voting system where all team members can rank proposed solutions, e…" at bounding box center [677, 174] width 577 height 80
click at [389, 129] on input "a. Implement a voting system where all team members can rank proposed solutions…" at bounding box center [389, 124] width 0 height 12
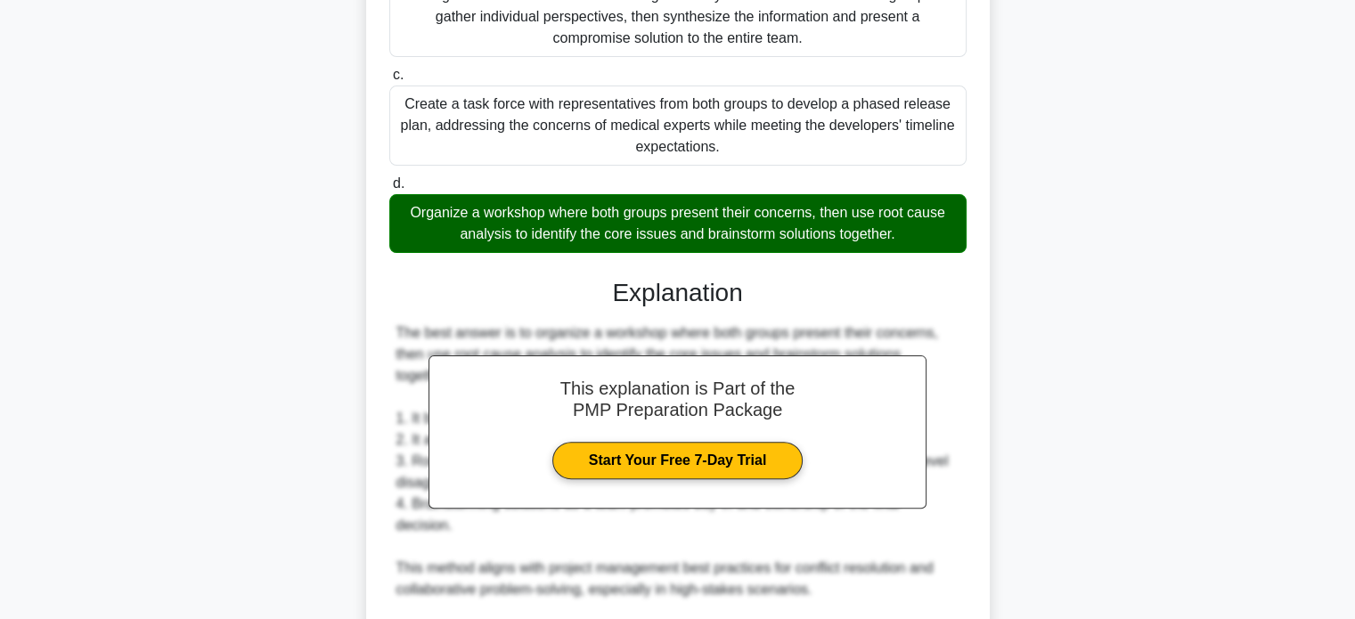
scroll to position [535, 0]
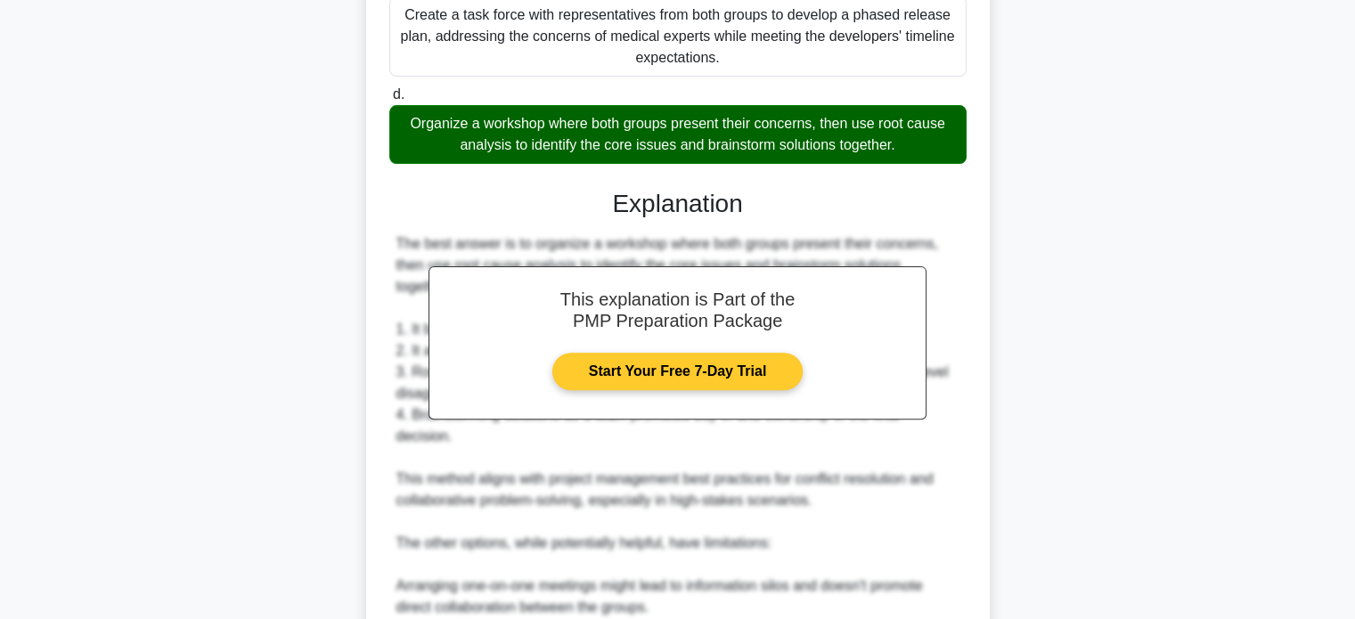
click at [667, 390] on link "Start Your Free 7-Day Trial" at bounding box center [677, 371] width 250 height 37
